Goal: Check status: Check status

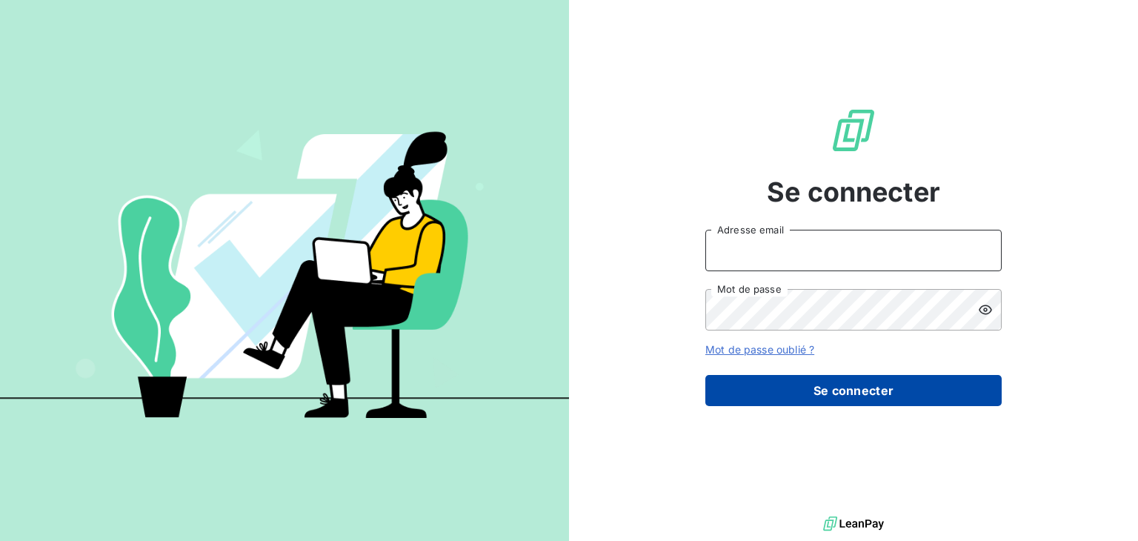
type input "[EMAIL_ADDRESS][DOMAIN_NAME]"
click at [858, 388] on button "Se connecter" at bounding box center [853, 390] width 296 height 31
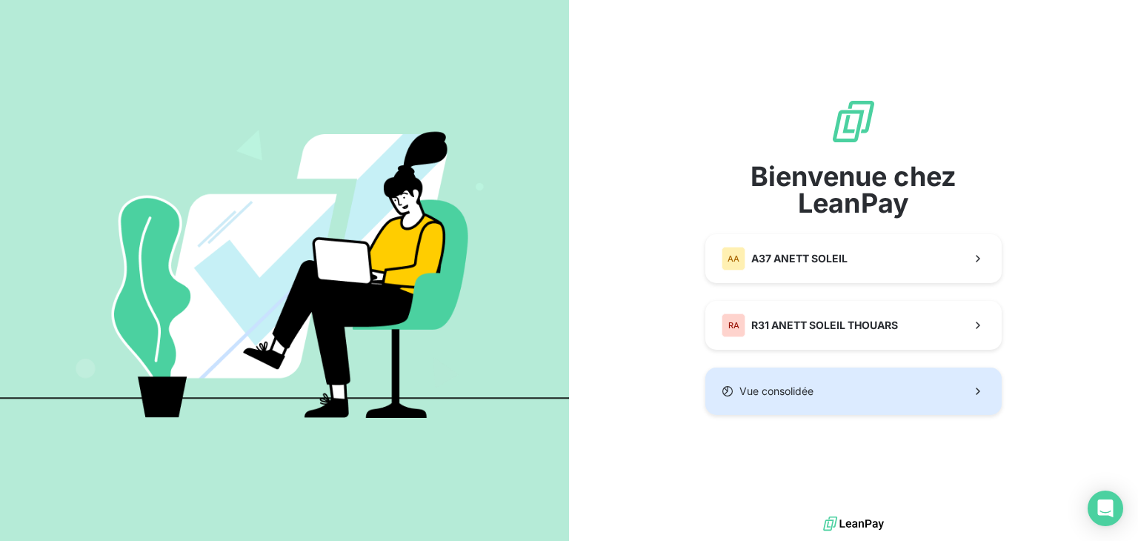
click at [817, 389] on button "Vue consolidée" at bounding box center [853, 391] width 296 height 47
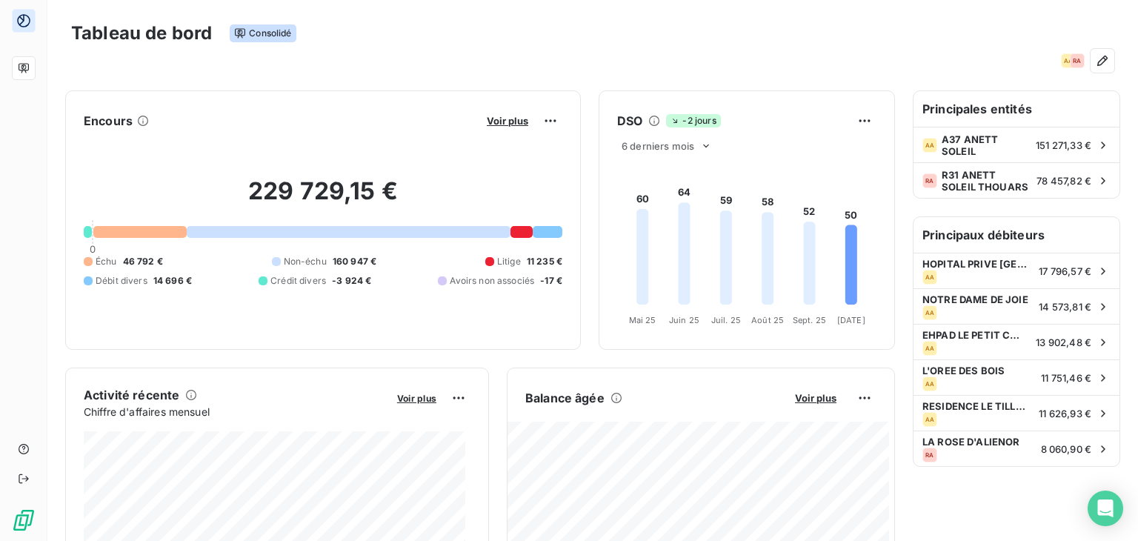
click at [498, 133] on div "229 729,15 € 0 Échu 46 792 € Non-échu 160 947 € Litige 11 235 € Débit divers 14…" at bounding box center [323, 232] width 479 height 199
click at [503, 122] on span "Voir plus" at bounding box center [507, 121] width 41 height 12
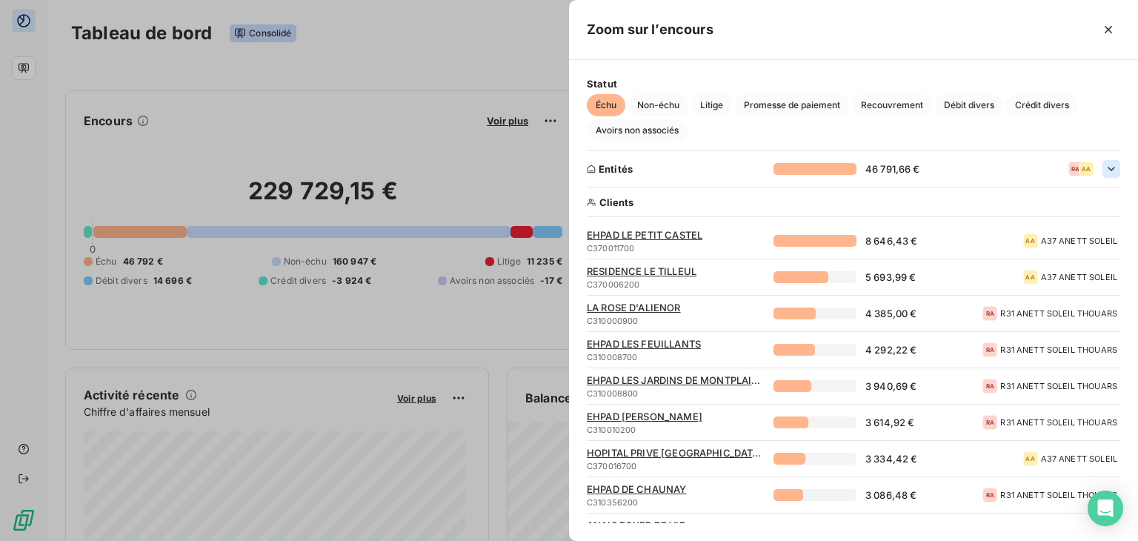
click at [1108, 169] on icon "button" at bounding box center [1111, 169] width 7 height 4
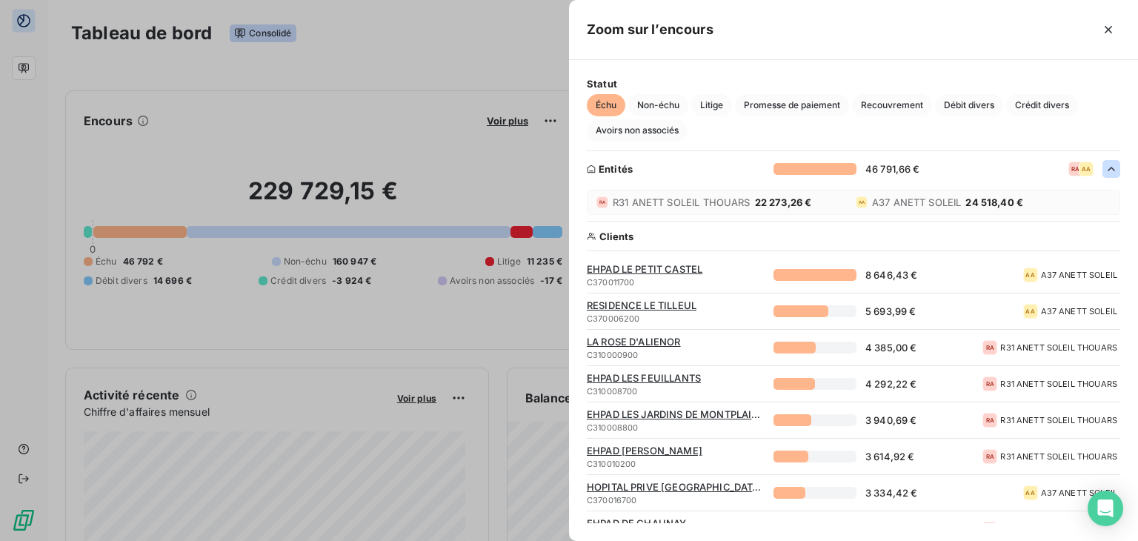
click at [986, 135] on div "Échu Non-échu Litige Promesse de paiement Recouvrement Débit divers Crédit dive…" at bounding box center [854, 117] width 534 height 47
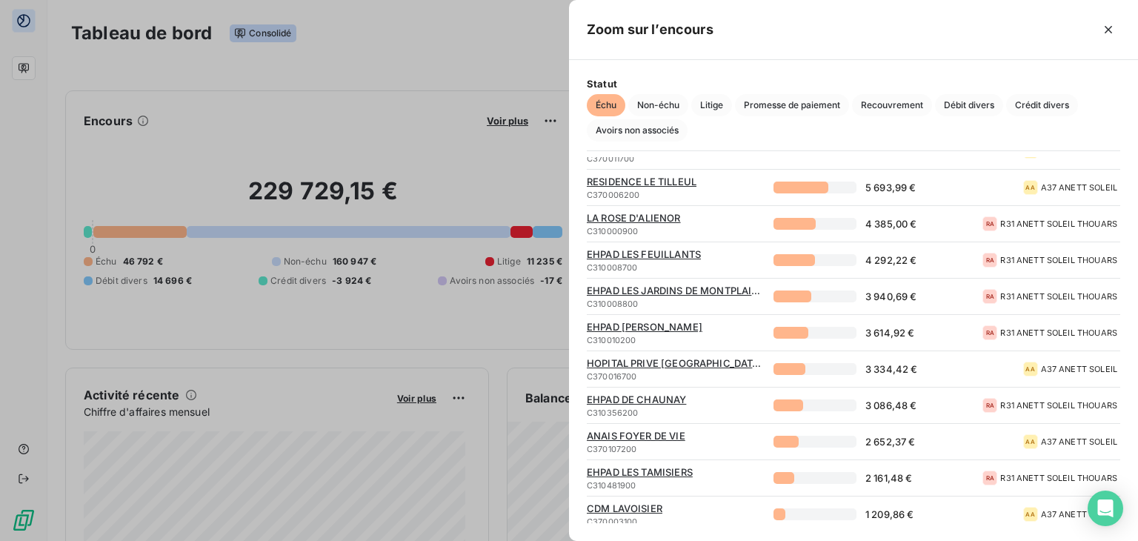
scroll to position [26, 0]
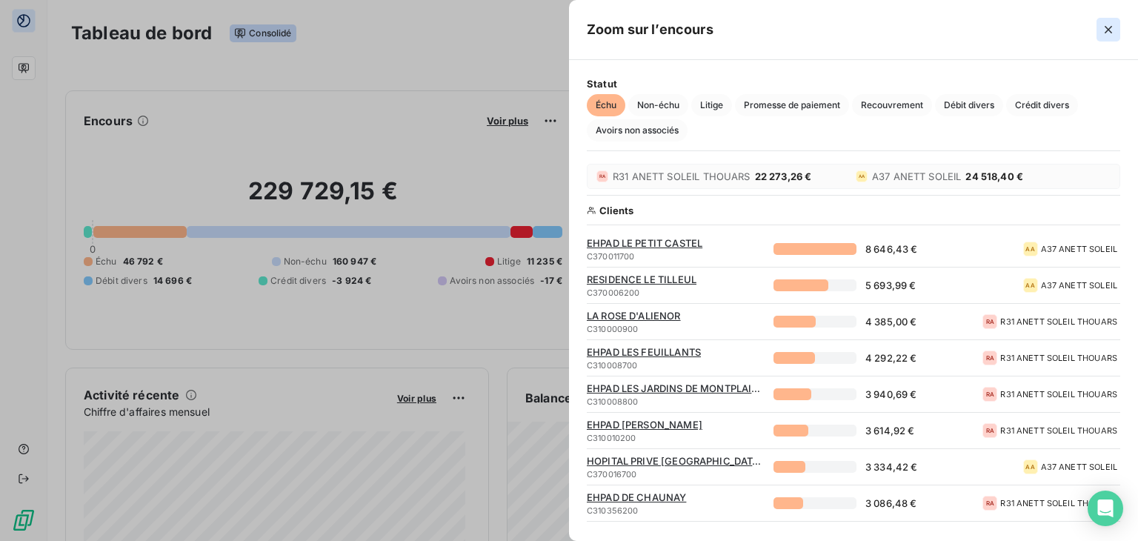
click at [1103, 34] on icon "button" at bounding box center [1108, 29] width 15 height 15
